Goal: Task Accomplishment & Management: Use online tool/utility

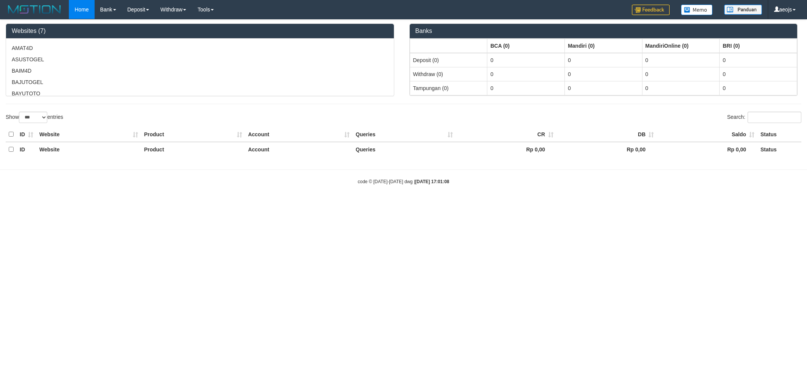
select select "***"
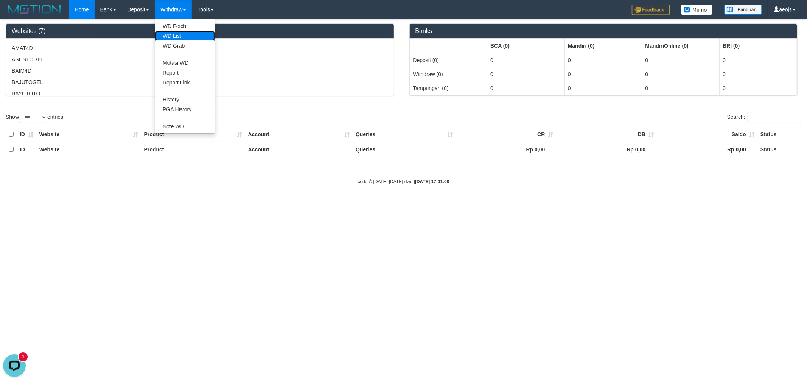
click at [186, 35] on link "WD List" at bounding box center [185, 36] width 60 height 10
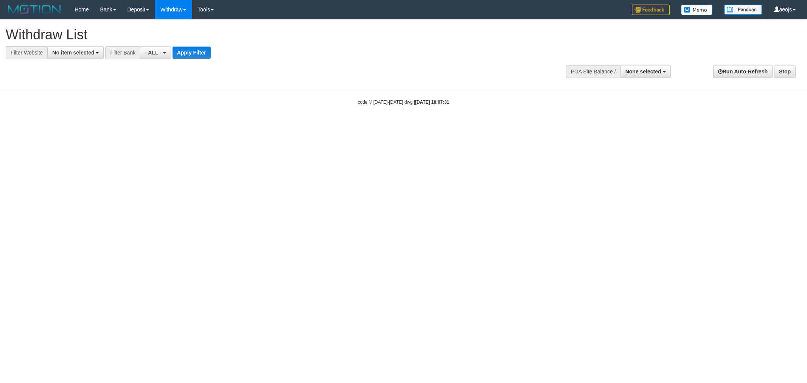
select select
click at [649, 76] on button "None selected" at bounding box center [645, 71] width 50 height 13
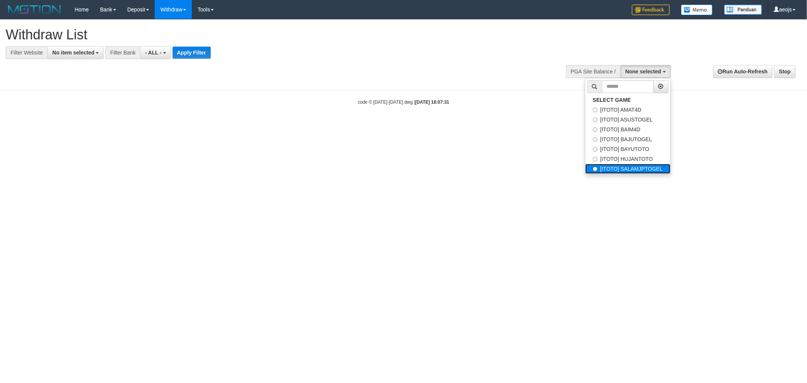
click at [637, 167] on label "[ITOTO] SALAMJPTOGEL" at bounding box center [627, 169] width 85 height 10
select select "***"
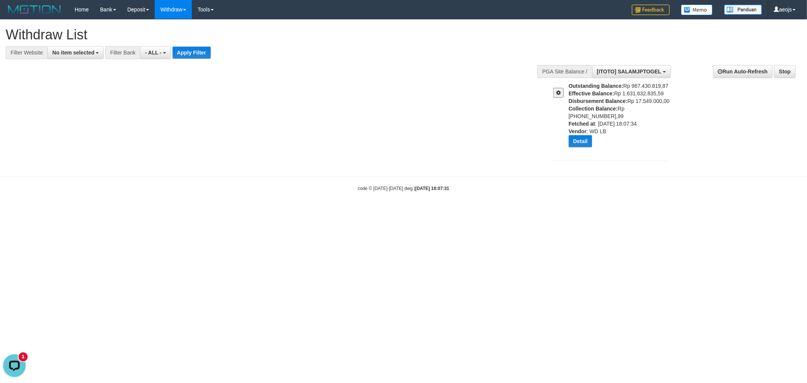
click at [557, 95] on button at bounding box center [558, 93] width 11 height 10
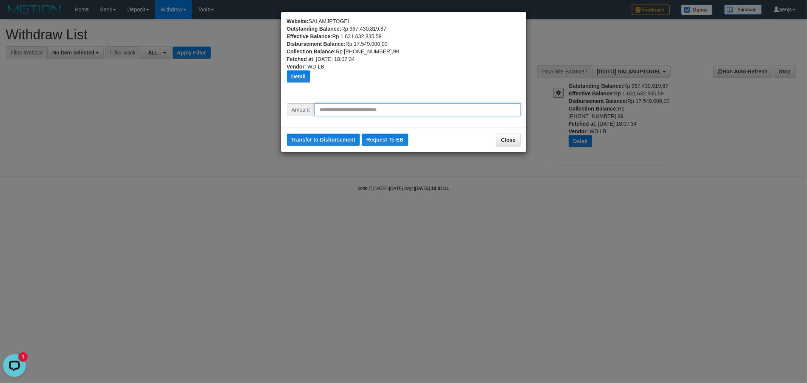
click at [334, 115] on input "text" at bounding box center [417, 109] width 206 height 13
type input "*********"
click at [341, 134] on button "Transfer to Disbursement" at bounding box center [323, 139] width 73 height 12
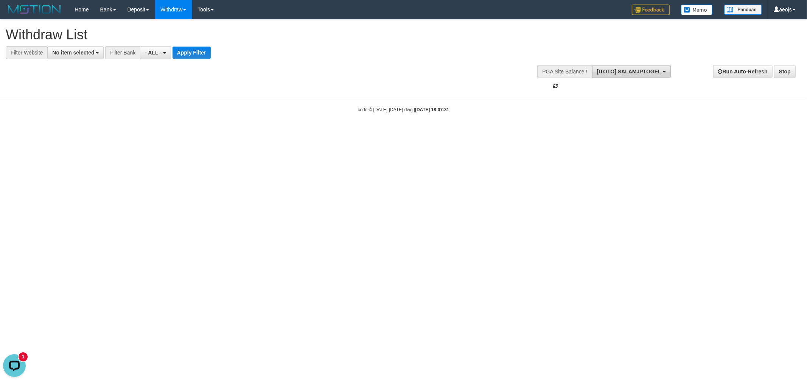
click at [657, 65] on button "[ITOTO] SALAMJPTOGEL" at bounding box center [631, 71] width 79 height 13
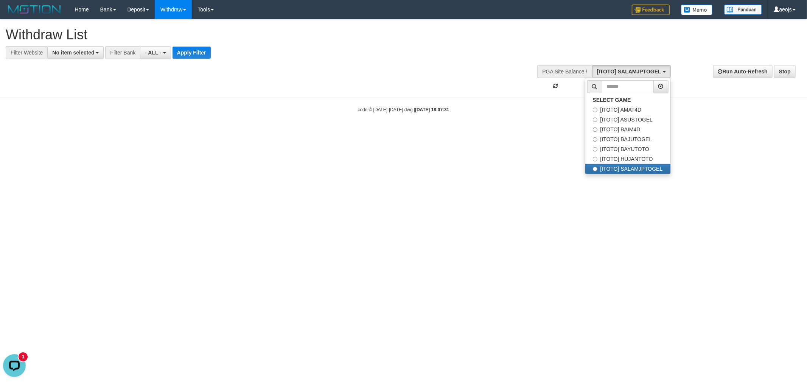
click at [419, 132] on html "Toggle navigation Home Bank Account List Load By Website Group [ITOTO] AMAT4D G…" at bounding box center [403, 66] width 807 height 132
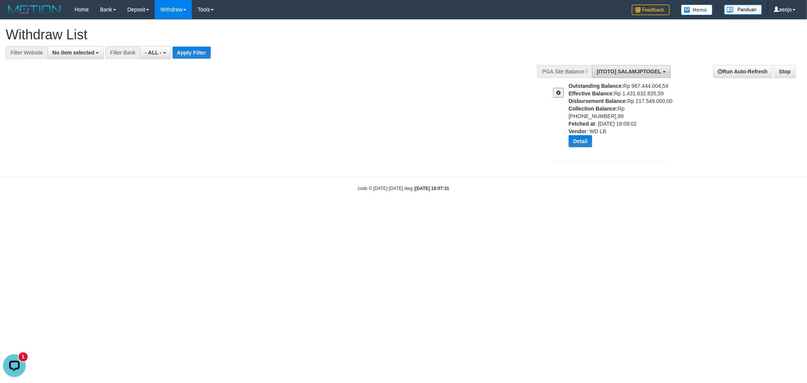
click at [644, 73] on span "[ITOTO] SALAMJPTOGEL" at bounding box center [629, 71] width 64 height 6
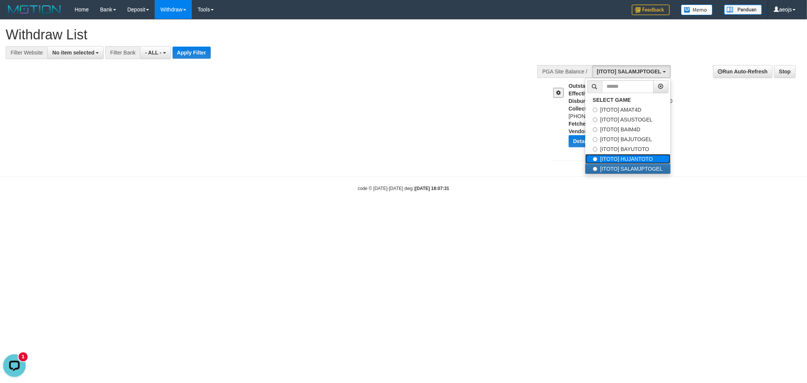
click at [639, 160] on label "[ITOTO] HUJANTOTO" at bounding box center [627, 159] width 85 height 10
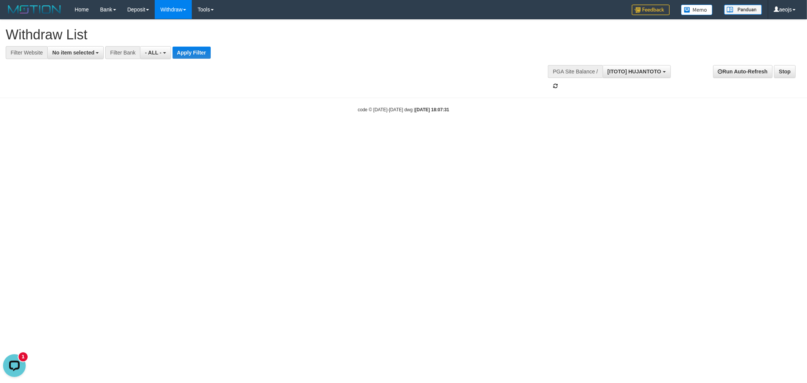
scroll to position [44, 0]
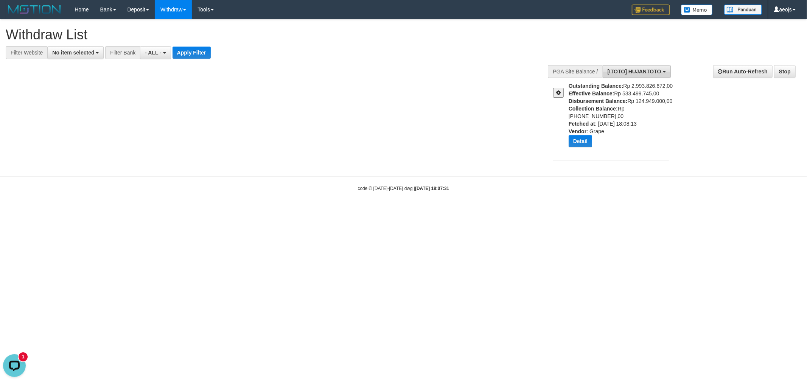
click at [650, 72] on span "[ITOTO] HUJANTOTO" at bounding box center [634, 71] width 54 height 6
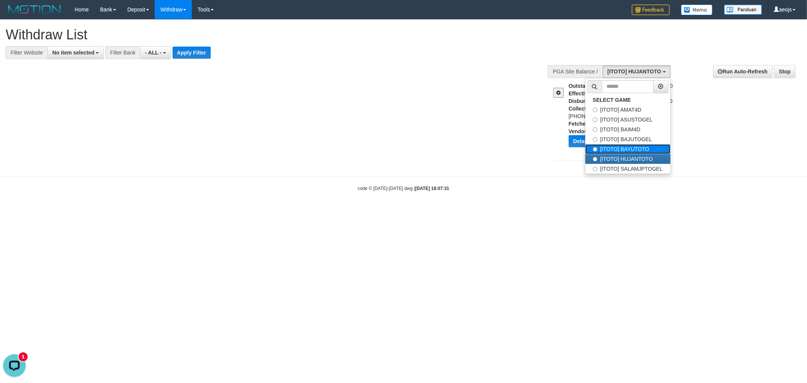
click at [632, 148] on label "[ITOTO] BAYUTOTO" at bounding box center [627, 149] width 85 height 10
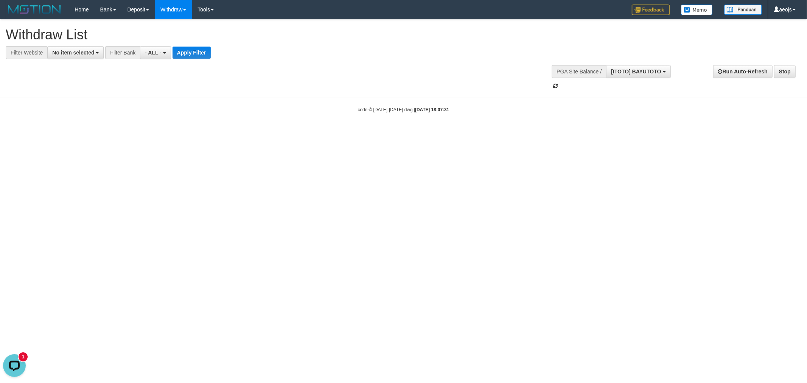
scroll to position [38, 0]
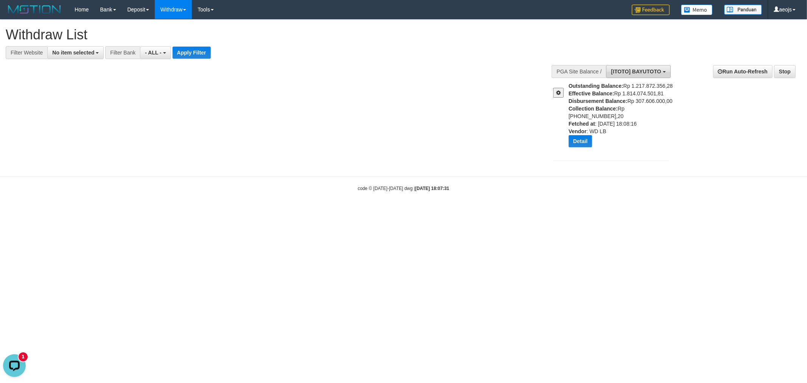
click at [655, 69] on span "[ITOTO] BAYUTOTO" at bounding box center [636, 71] width 50 height 6
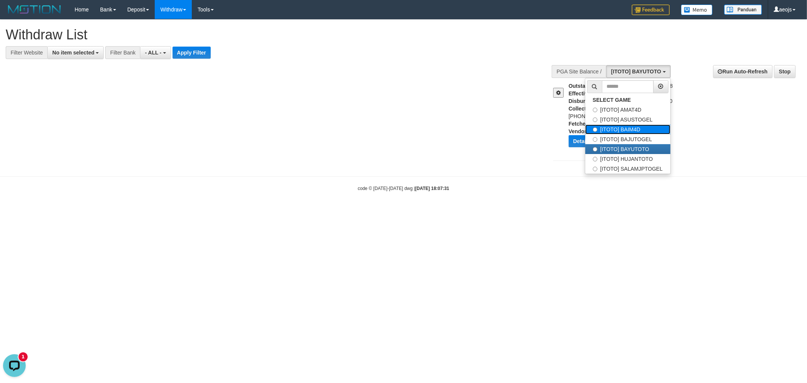
click at [630, 125] on label "[ITOTO] BAIM4D" at bounding box center [627, 129] width 85 height 10
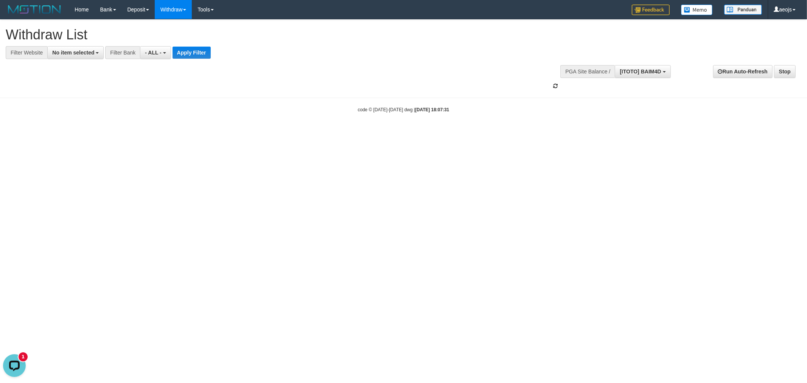
scroll to position [25, 0]
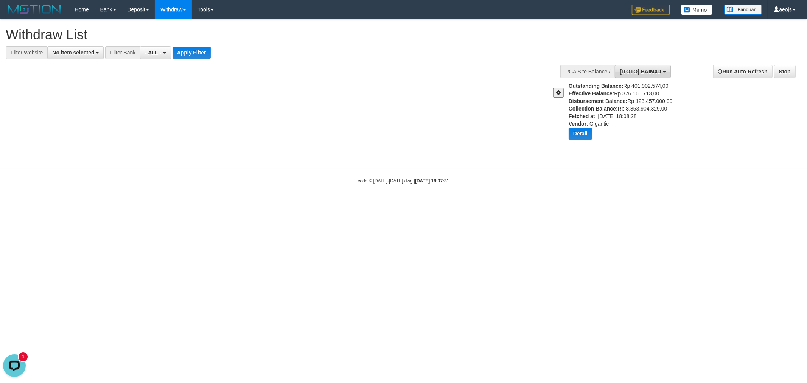
click at [658, 72] on span "[ITOTO] BAIM4D" at bounding box center [639, 71] width 41 height 6
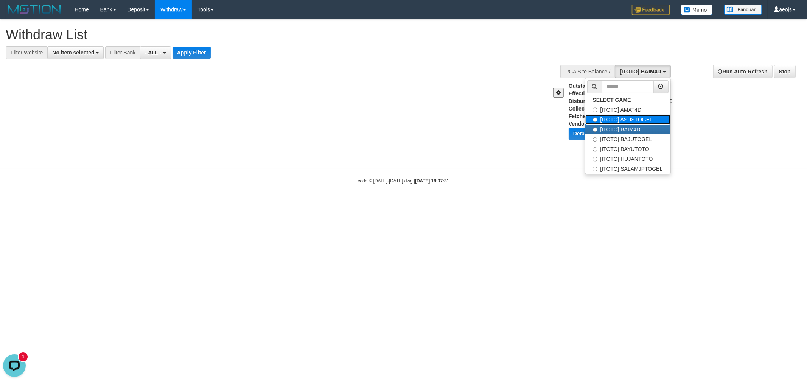
click at [617, 119] on label "[ITOTO] ASUSTOGEL" at bounding box center [627, 120] width 85 height 10
select select "***"
